Goal: Information Seeking & Learning: Learn about a topic

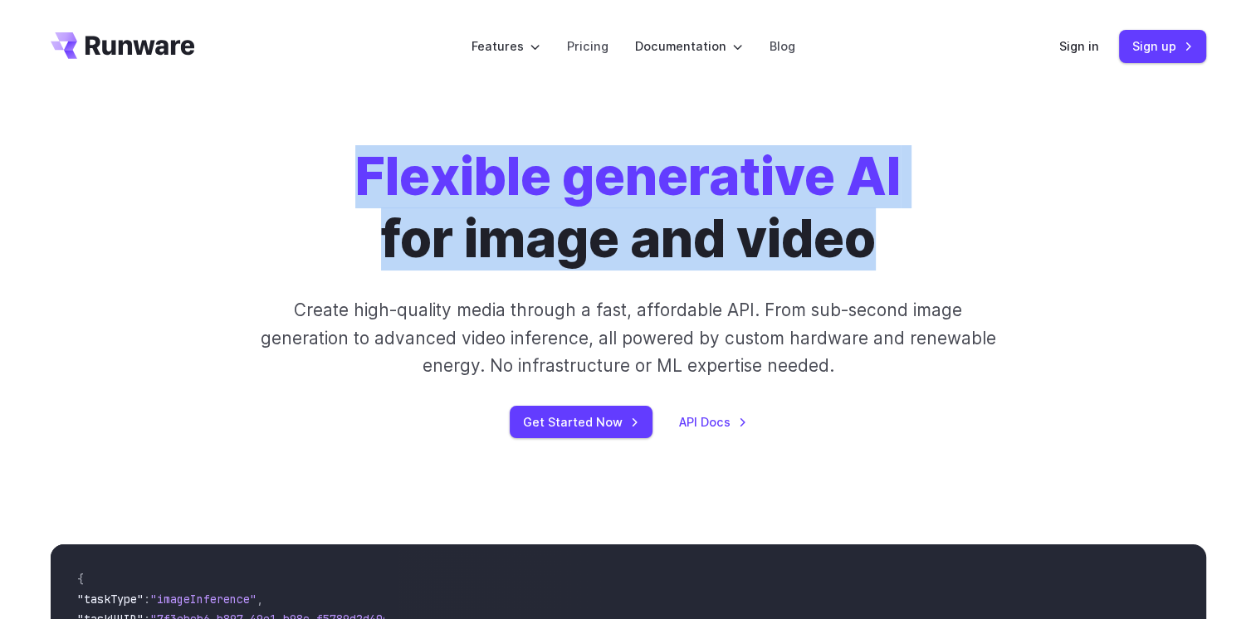
drag, startPoint x: 769, startPoint y: 234, endPoint x: 352, endPoint y: 168, distance: 421.9
click at [352, 168] on div "Flexible generative AI for image and video Create high-quality media through a …" at bounding box center [628, 292] width 925 height 292
click at [398, 173] on strong "Flexible generative AI" at bounding box center [627, 176] width 545 height 62
drag, startPoint x: 361, startPoint y: 175, endPoint x: 889, endPoint y: 227, distance: 530.5
click at [889, 227] on h1 "Flexible generative AI for image and video" at bounding box center [627, 208] width 545 height 124
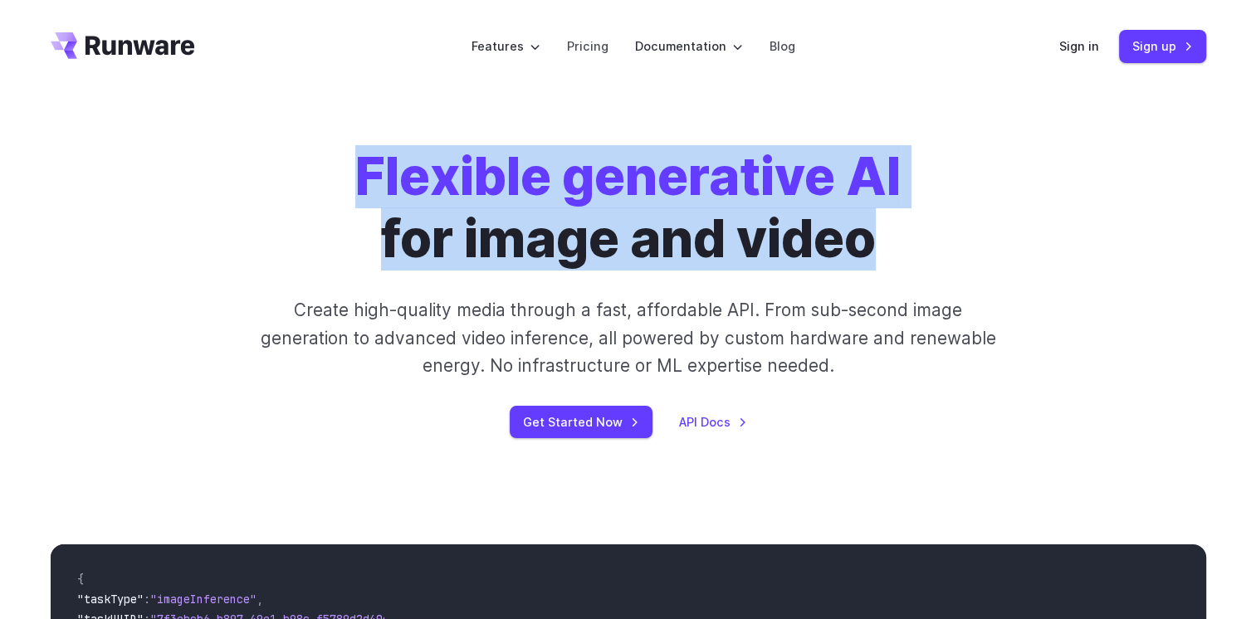
click at [830, 232] on h1 "Flexible generative AI for image and video" at bounding box center [627, 208] width 545 height 124
drag, startPoint x: 883, startPoint y: 247, endPoint x: 289, endPoint y: 181, distance: 598.0
click at [284, 181] on div "Flexible generative AI for image and video Create high-quality media through a …" at bounding box center [628, 292] width 925 height 292
click at [385, 196] on strong "Flexible generative AI" at bounding box center [627, 176] width 545 height 62
click at [559, 208] on h1 "Flexible generative AI for image and video" at bounding box center [627, 208] width 545 height 124
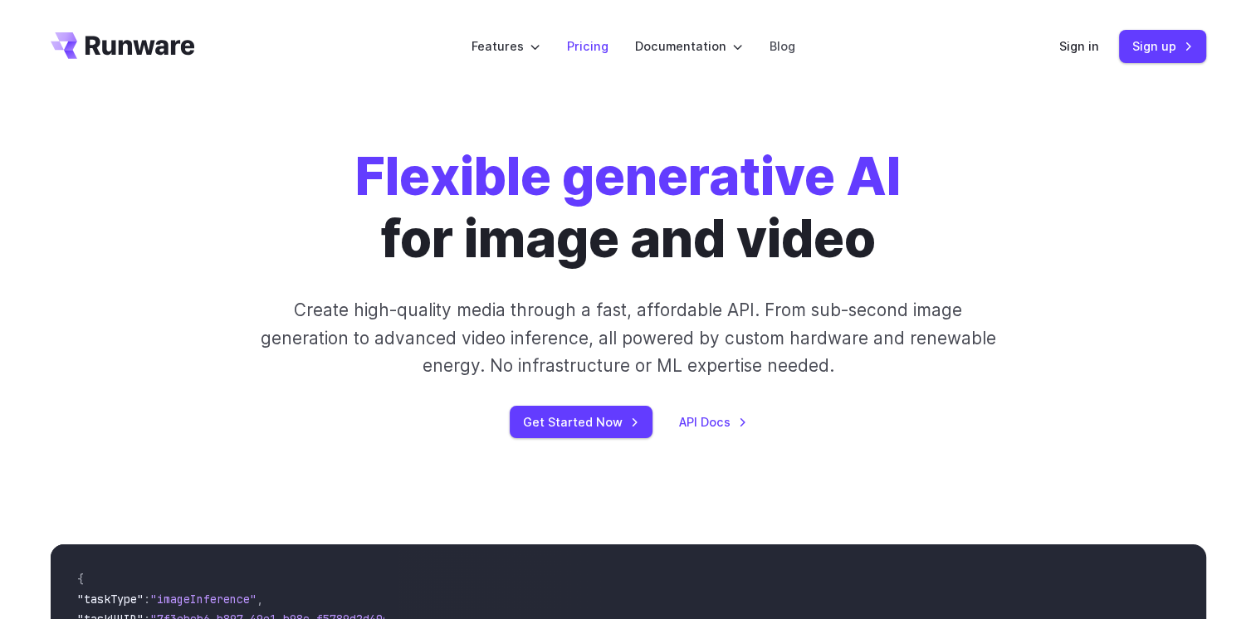
click at [587, 51] on link "Pricing" at bounding box center [588, 46] width 42 height 19
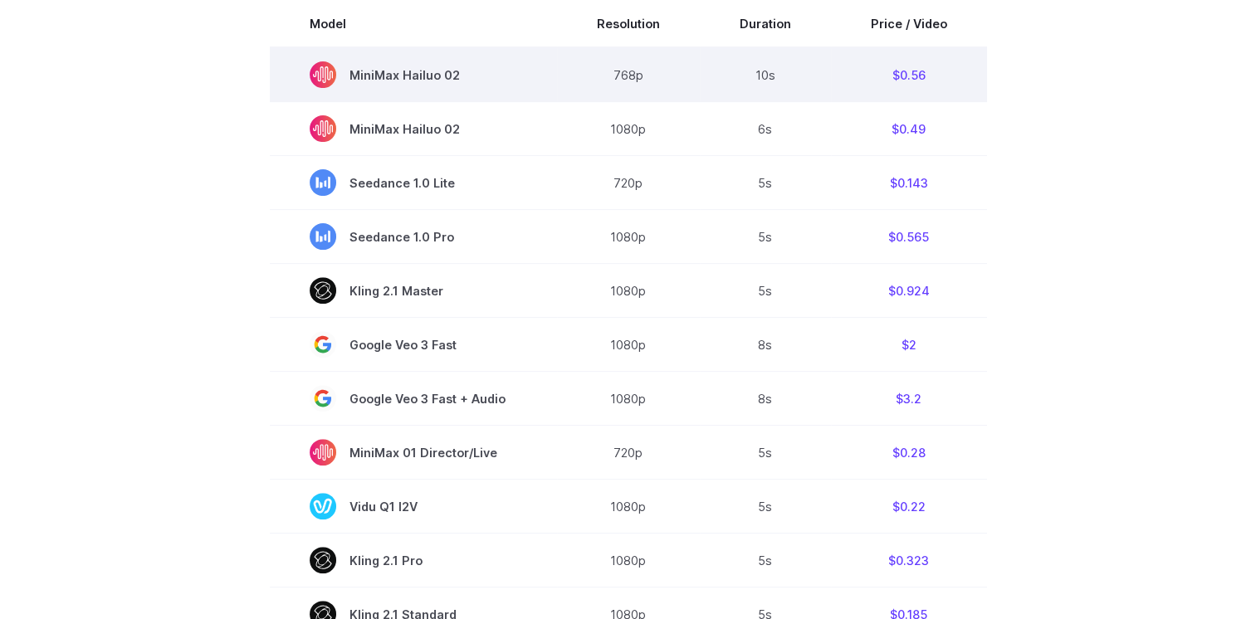
scroll to position [276, 0]
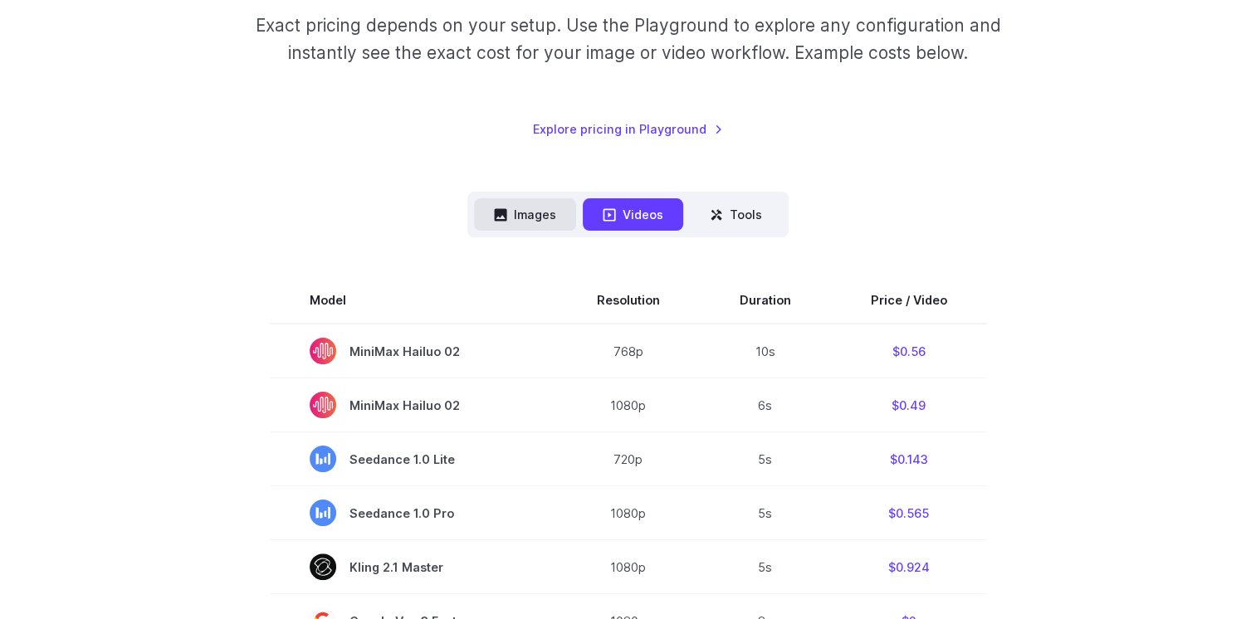
click at [537, 222] on button "Images" at bounding box center [525, 214] width 102 height 32
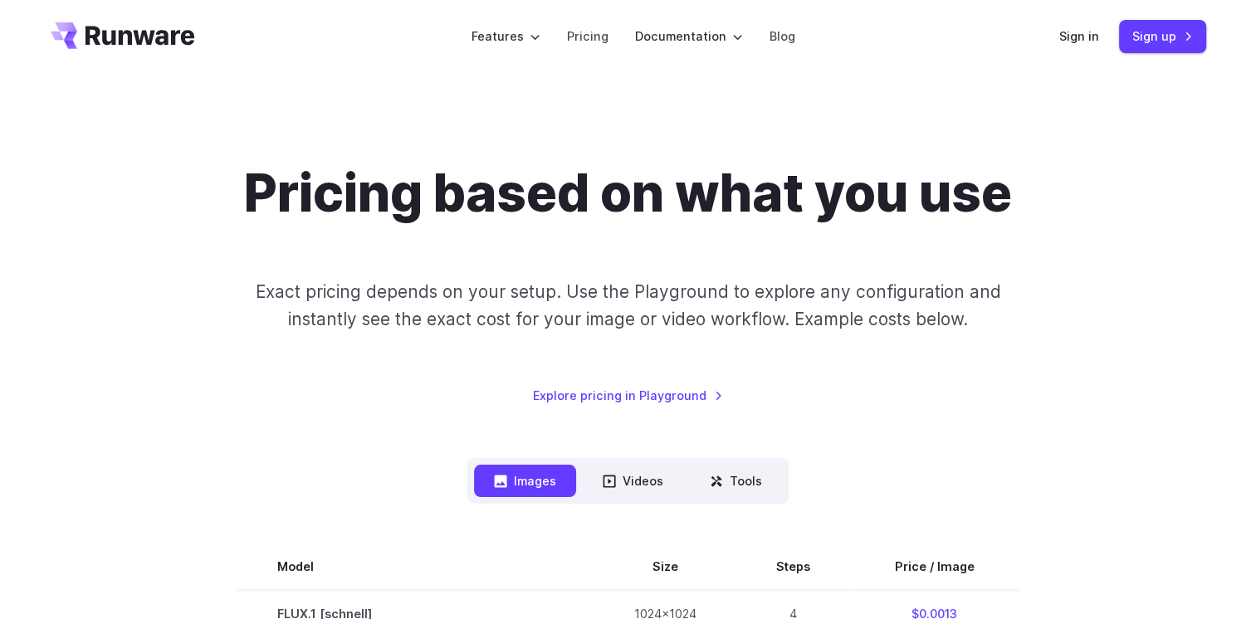
scroll to position [0, 0]
